Goal: Information Seeking & Learning: Learn about a topic

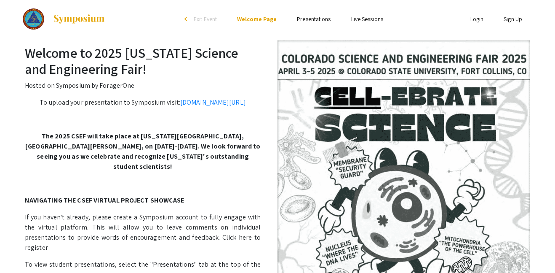
click at [321, 16] on link "Presentations" at bounding box center [314, 19] width 34 height 8
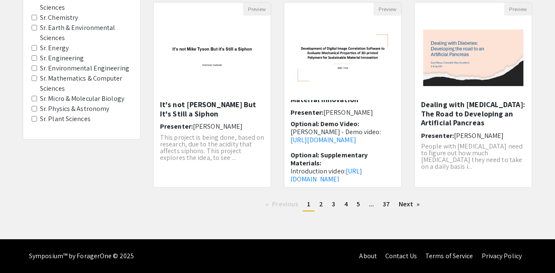
scroll to position [56, 0]
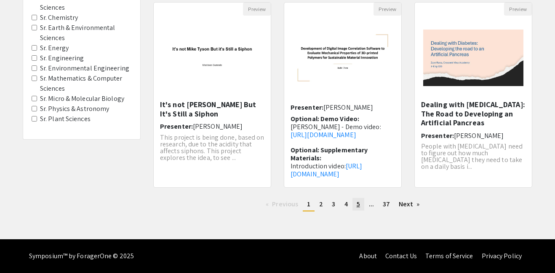
click at [360, 200] on span "5" at bounding box center [358, 203] width 3 height 9
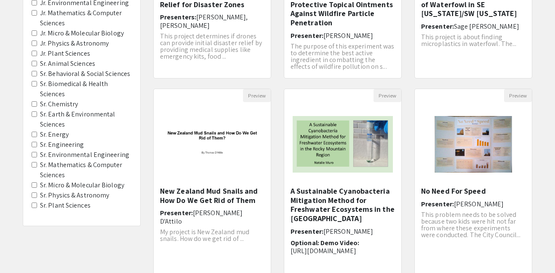
scroll to position [286, 0]
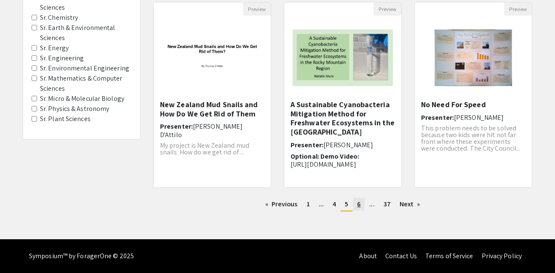
click at [361, 201] on link "page 6" at bounding box center [359, 204] width 12 height 13
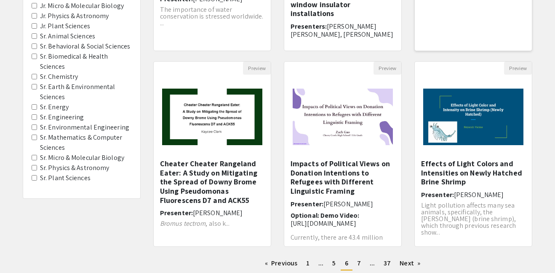
scroll to position [231, 0]
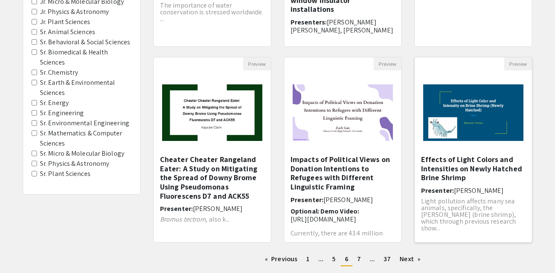
click at [480, 160] on h5 "Effects of Light Colors and Intensities on Newly Hatched Brine Shrimp" at bounding box center [473, 168] width 104 height 27
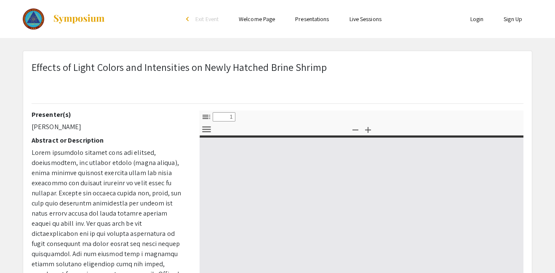
select select "custom"
type input "0"
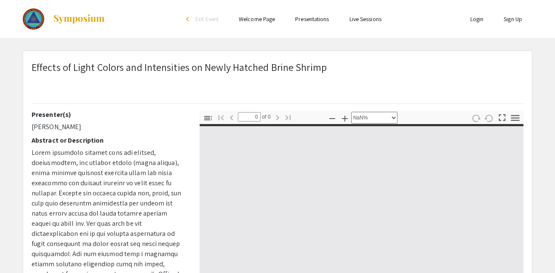
select select "auto"
type input "1"
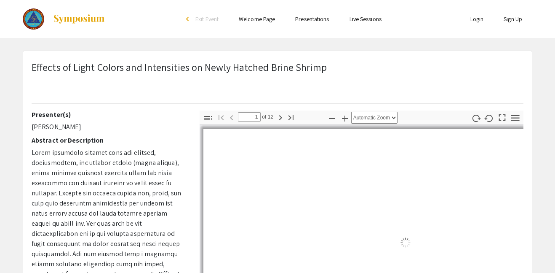
select select "auto"
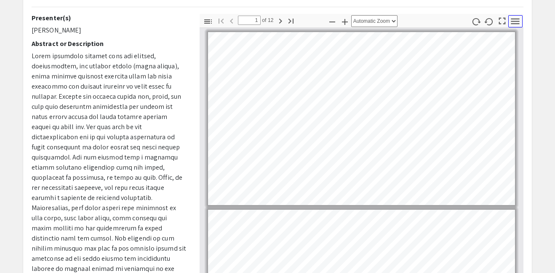
click at [511, 21] on icon "button" at bounding box center [515, 21] width 11 height 11
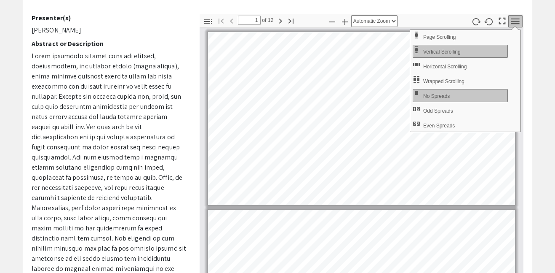
click at [511, 21] on icon "button" at bounding box center [515, 21] width 11 height 11
